Goal: Task Accomplishment & Management: Manage account settings

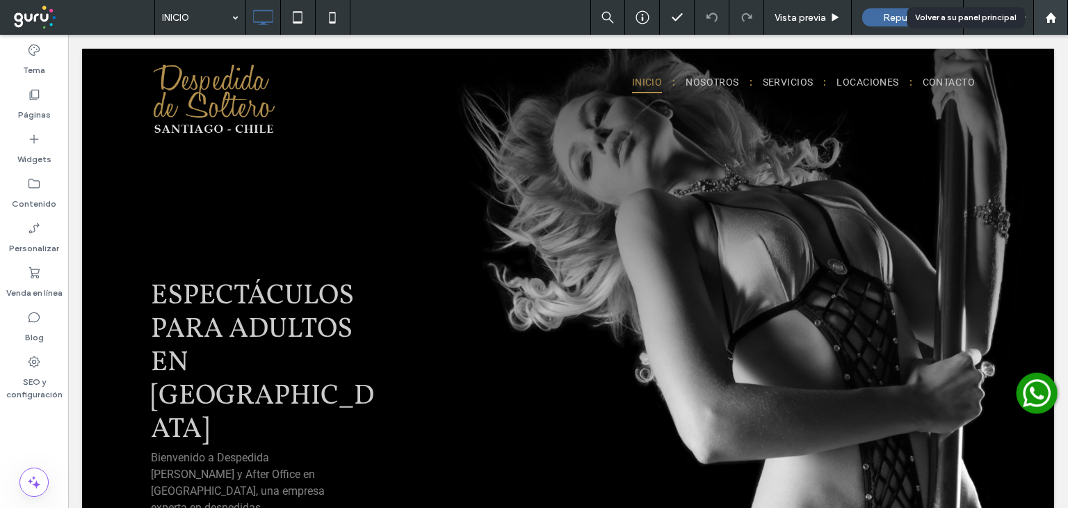
click at [1049, 17] on use at bounding box center [1051, 17] width 10 height 10
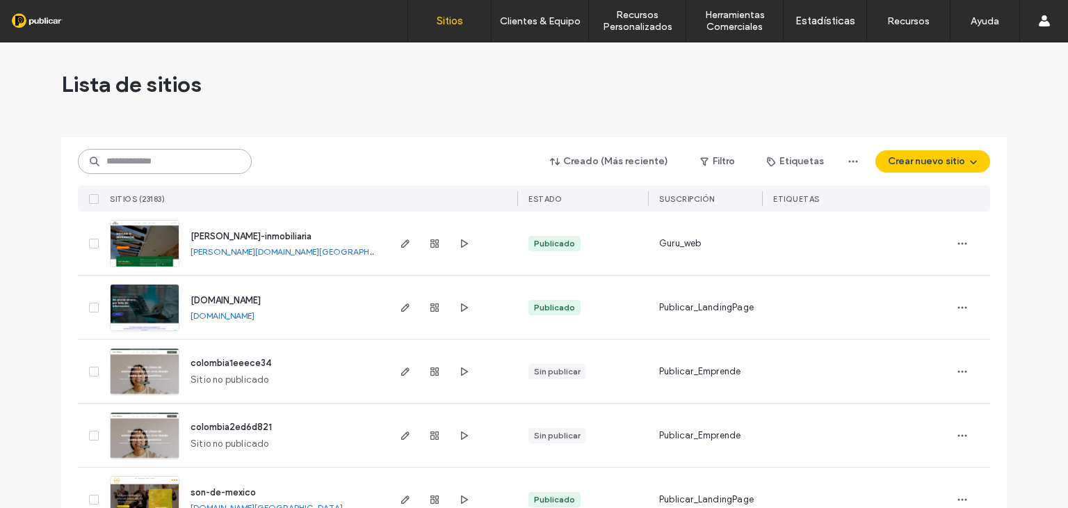
click at [122, 159] on input at bounding box center [165, 161] width 174 height 25
paste input "**********"
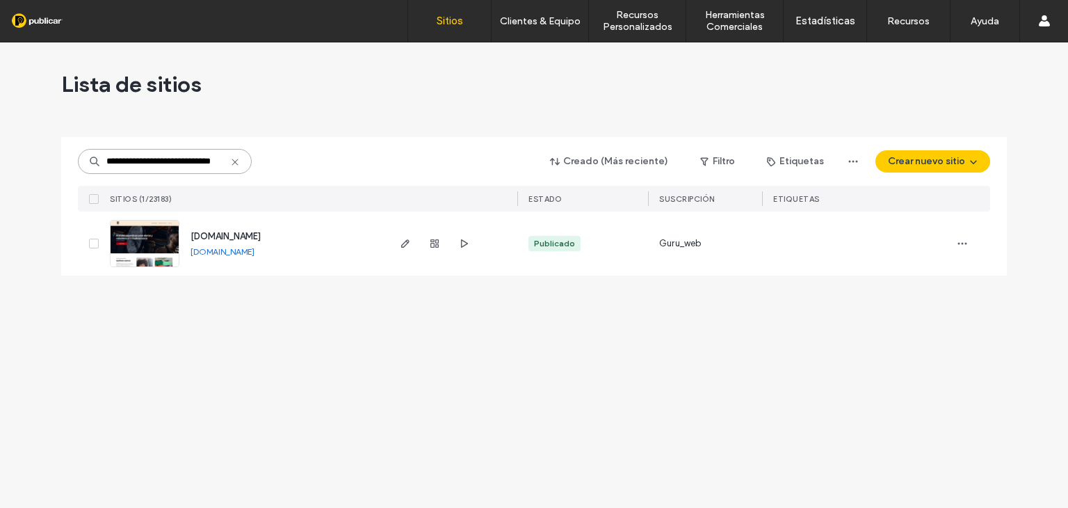
type input "**********"
click at [160, 240] on img at bounding box center [145, 268] width 68 height 95
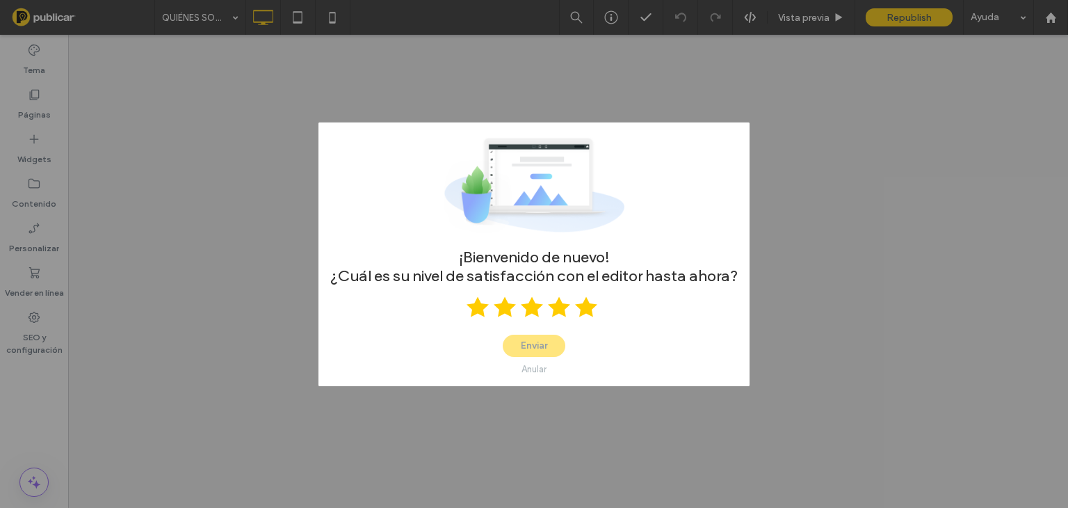
click at [581, 311] on use at bounding box center [586, 306] width 22 height 20
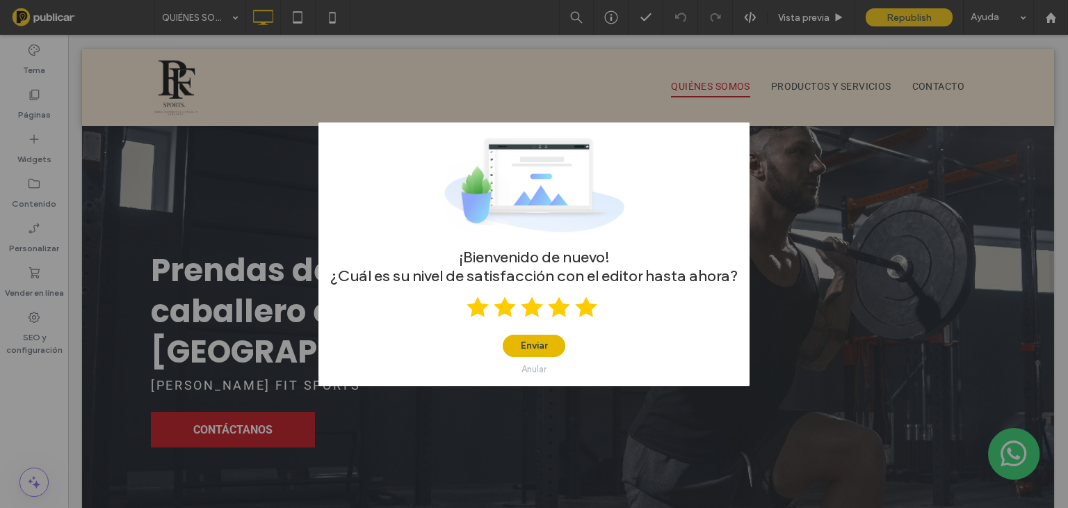
click at [547, 340] on button "Enviar" at bounding box center [534, 346] width 63 height 22
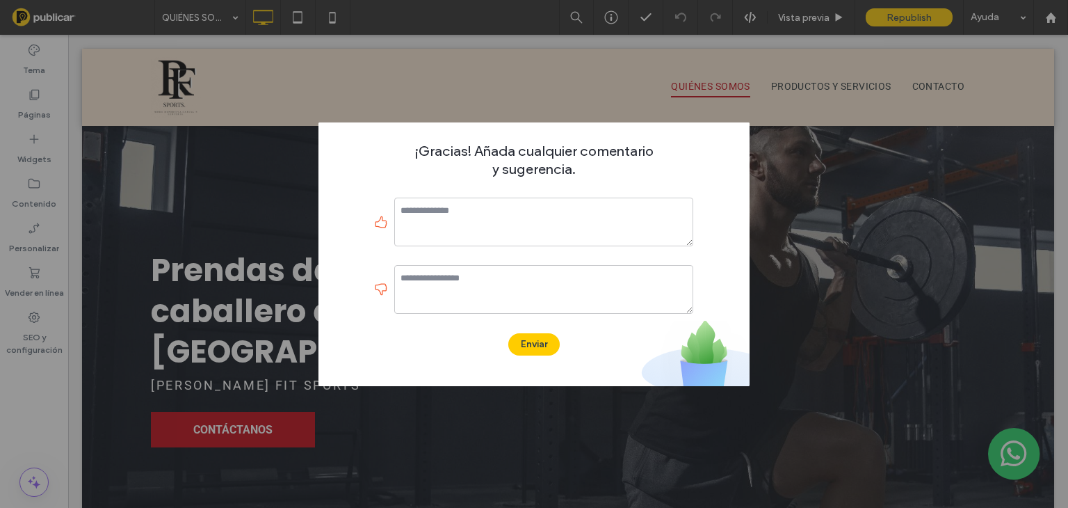
click at [547, 340] on button "Enviar" at bounding box center [533, 344] width 51 height 22
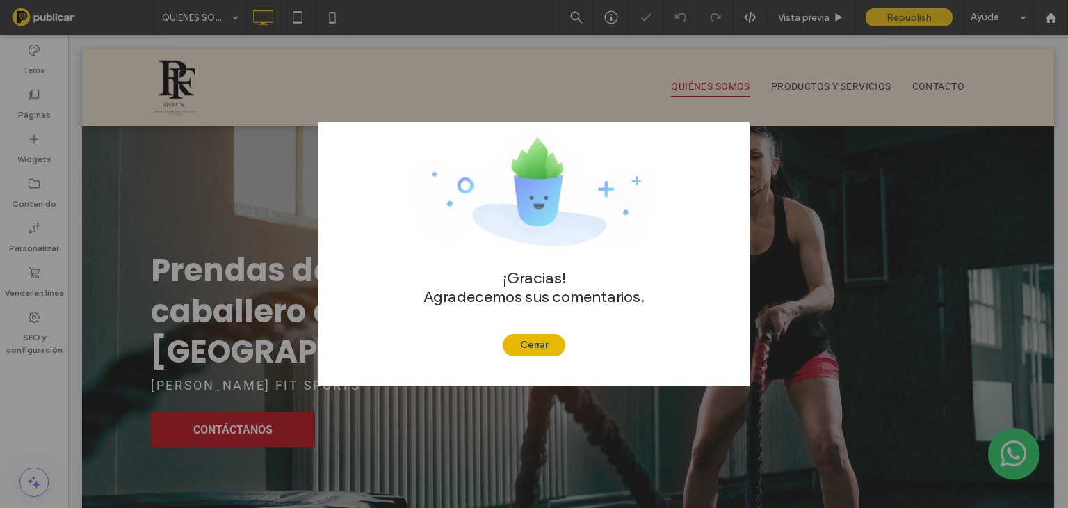
click at [543, 343] on button "Cerrar" at bounding box center [534, 345] width 63 height 22
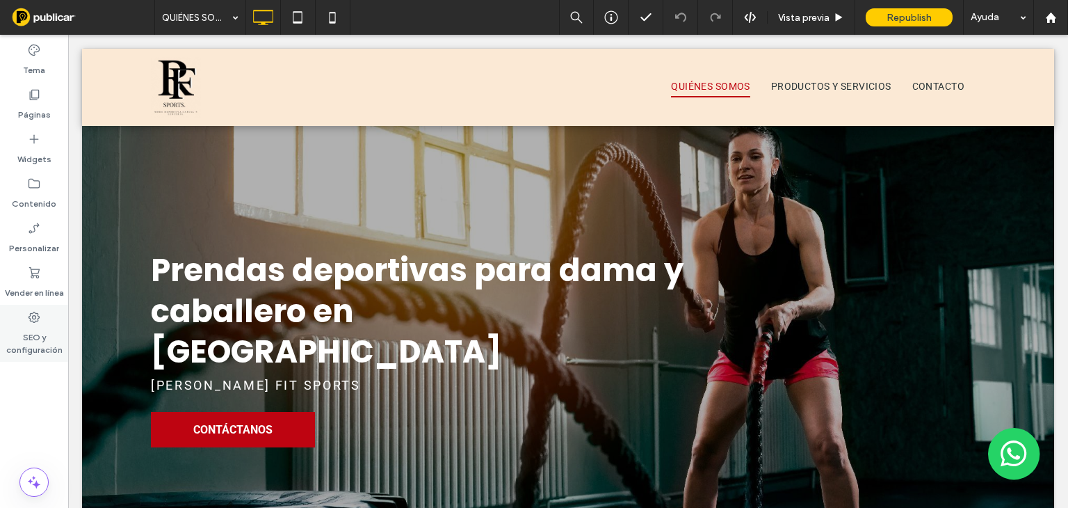
click at [35, 319] on use at bounding box center [34, 317] width 11 height 11
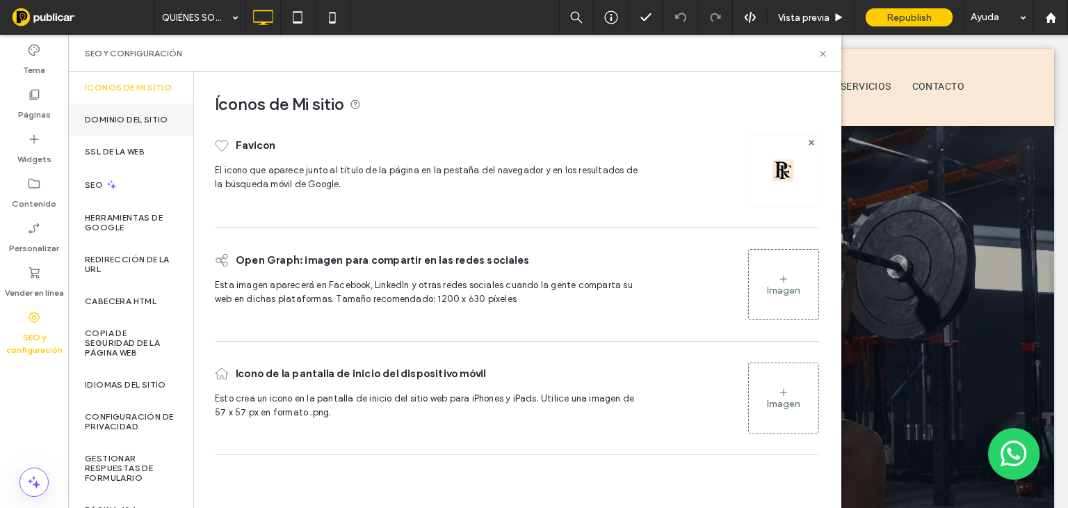
click at [143, 125] on label "Dominio del sitio" at bounding box center [126, 120] width 83 height 10
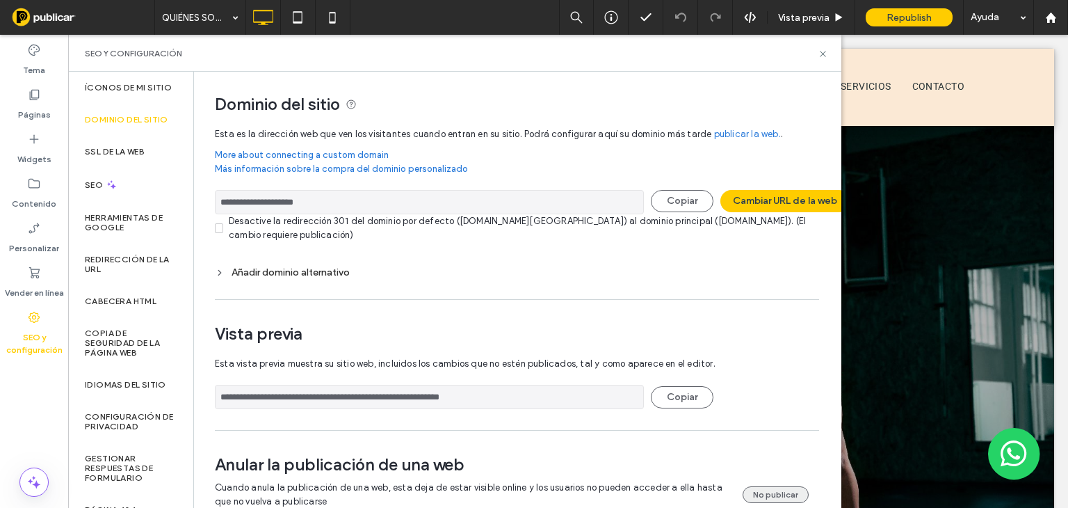
click at [765, 492] on button "No publicar" at bounding box center [776, 494] width 66 height 17
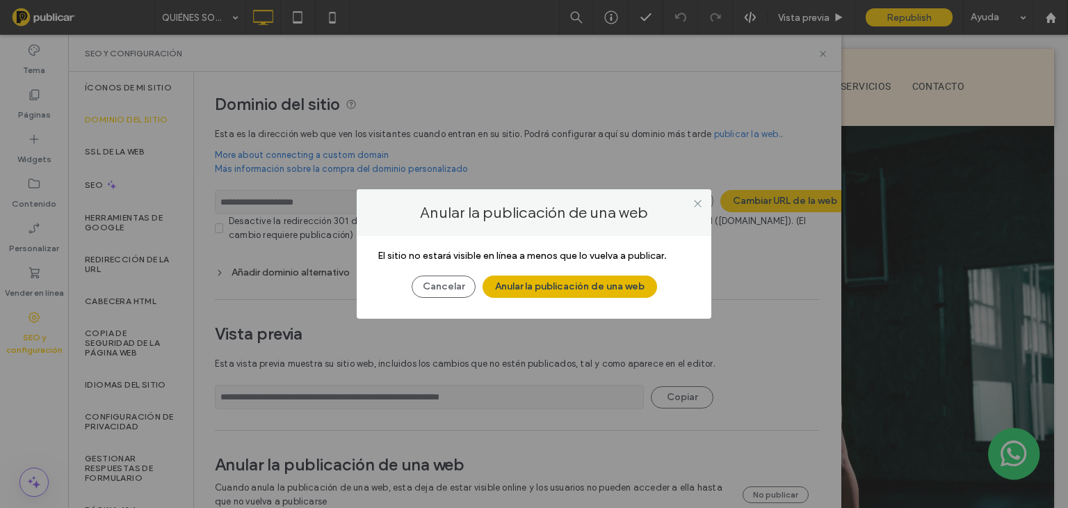
click at [586, 282] on button "Anular la publicación de una web" at bounding box center [570, 286] width 175 height 22
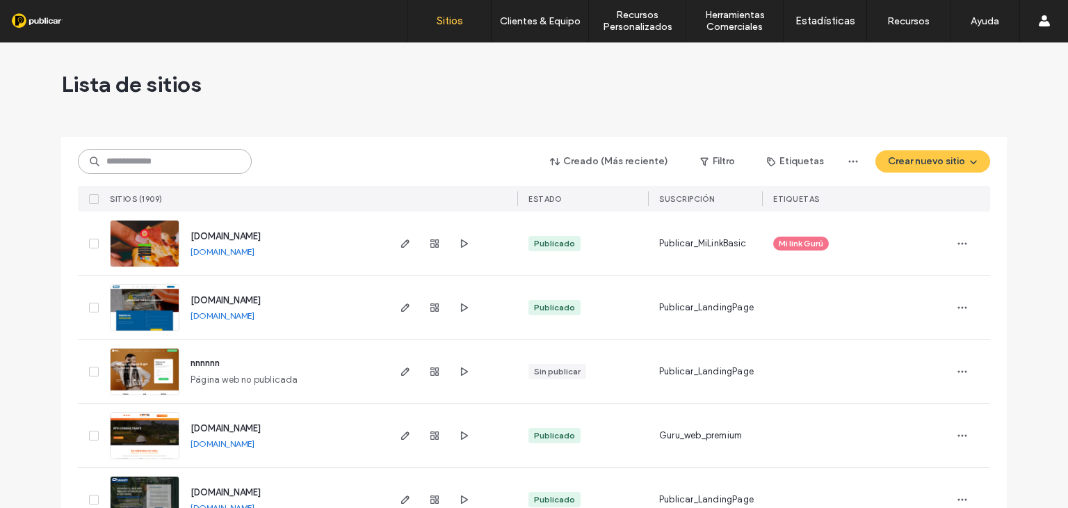
click at [115, 160] on input at bounding box center [165, 161] width 174 height 25
paste input "**********"
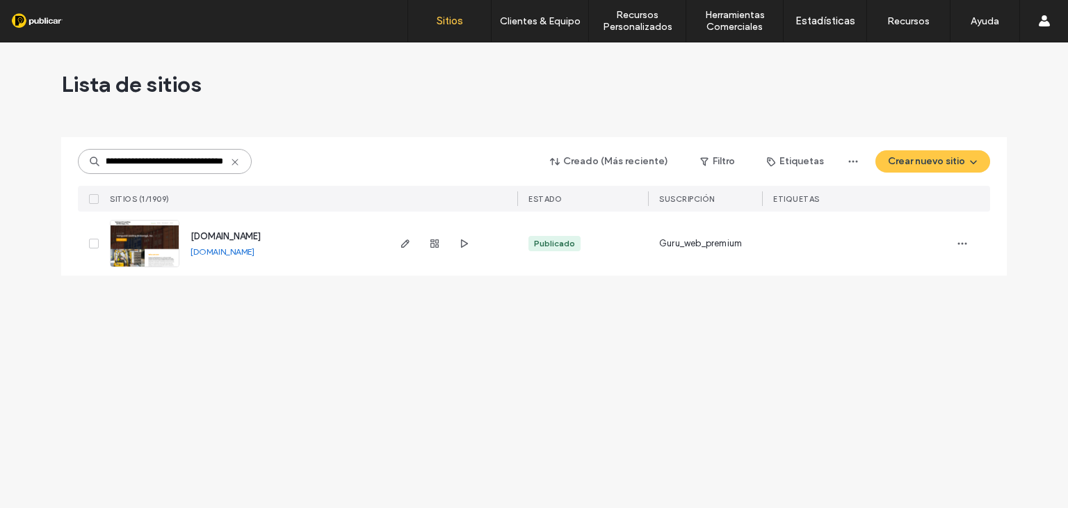
type input "**********"
click at [166, 243] on img at bounding box center [145, 268] width 68 height 95
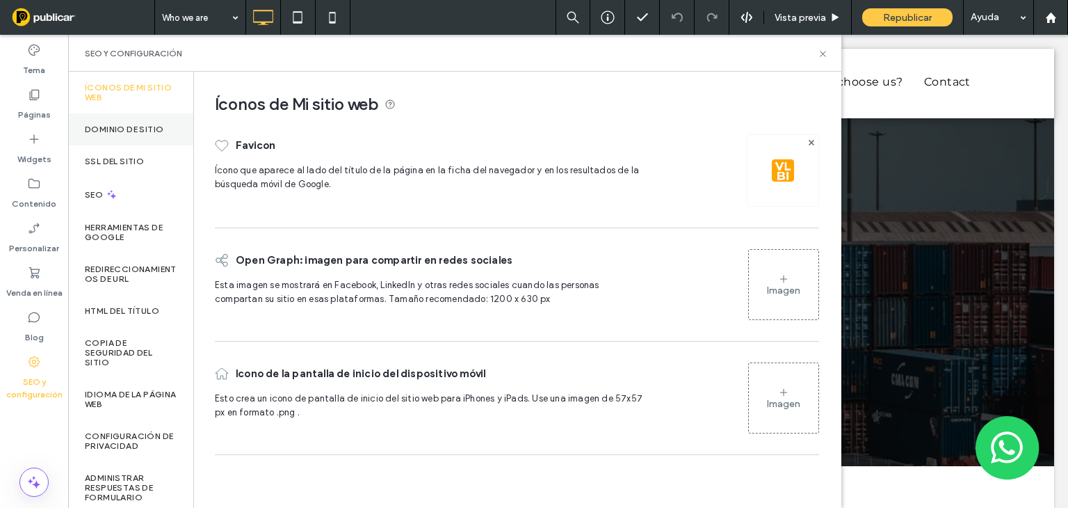
click at [111, 128] on label "Dominio de sitio" at bounding box center [124, 130] width 79 height 10
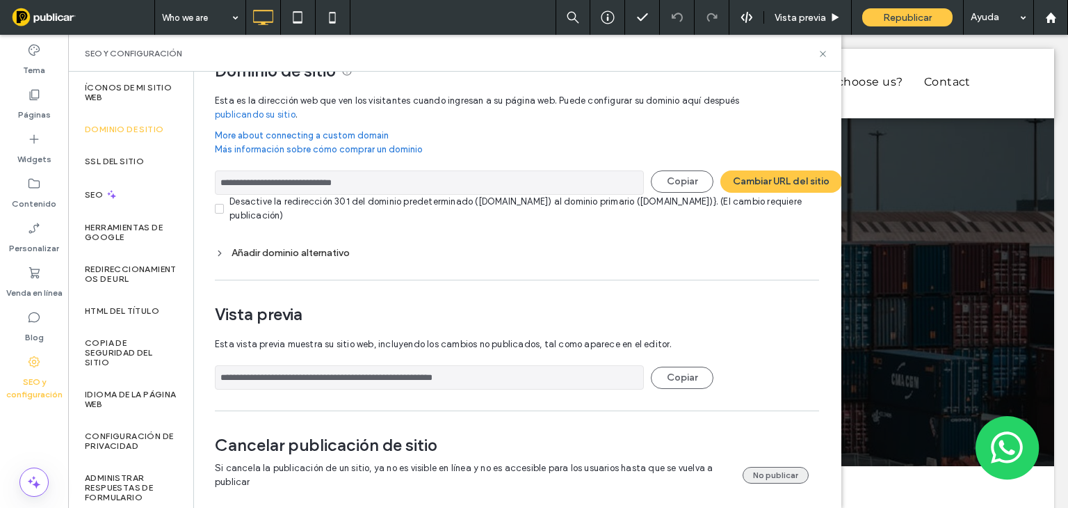
scroll to position [50, 0]
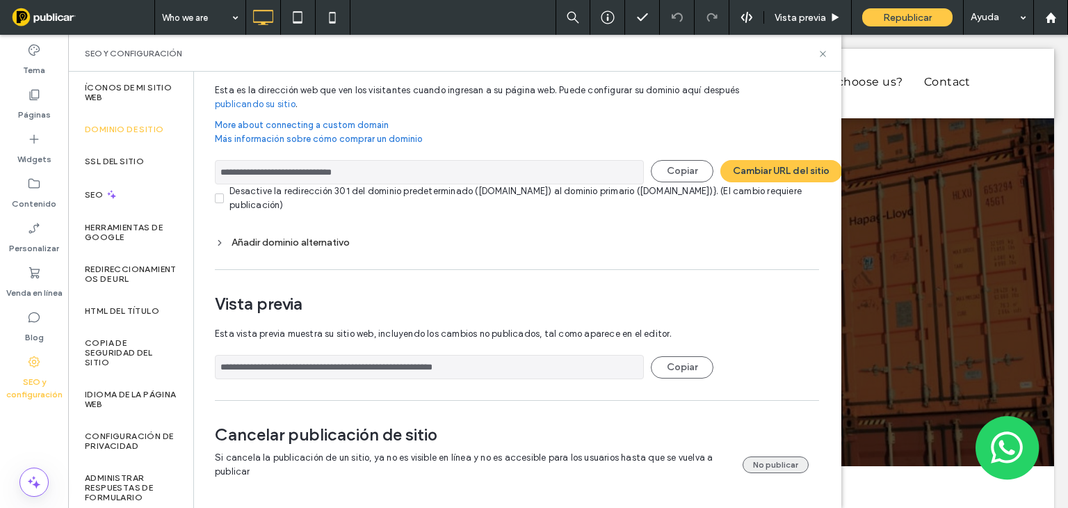
click at [751, 458] on button "No publicar" at bounding box center [776, 464] width 66 height 17
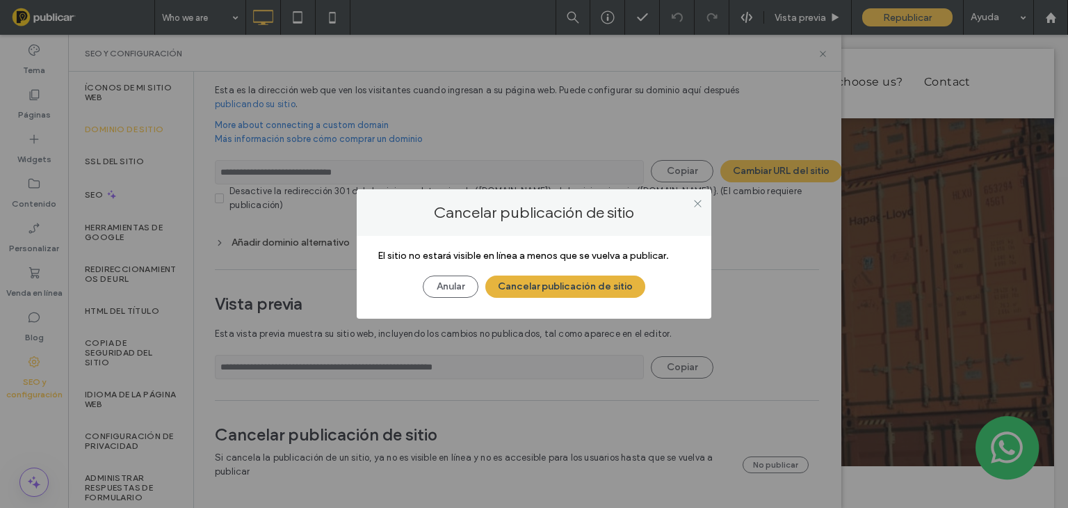
click at [579, 285] on button "Cancelar publicación de sitio" at bounding box center [566, 286] width 160 height 22
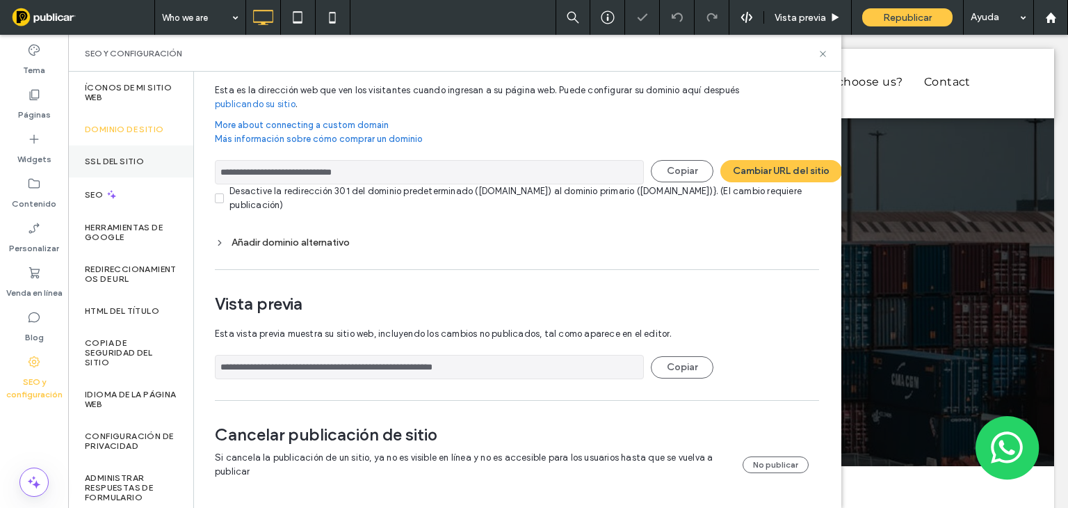
scroll to position [0, 0]
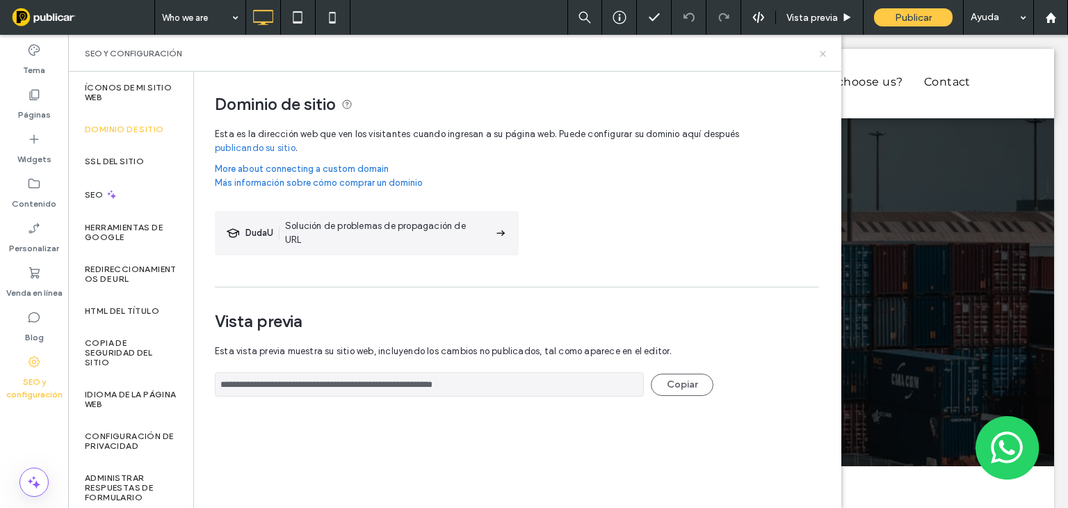
click at [824, 54] on icon at bounding box center [823, 54] width 10 height 10
